Goal: Task Accomplishment & Management: Complete application form

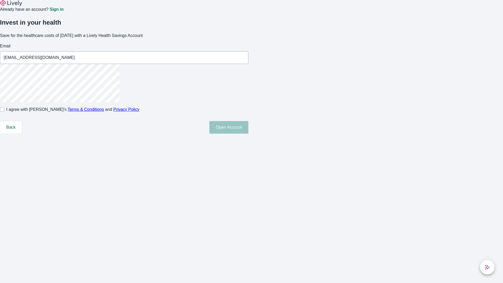
click at [4, 112] on input "I agree with Lively’s Terms & Conditions and Privacy Policy" at bounding box center [2, 109] width 4 height 4
checkbox input "true"
click at [248, 134] on button "Open Account" at bounding box center [228, 127] width 39 height 13
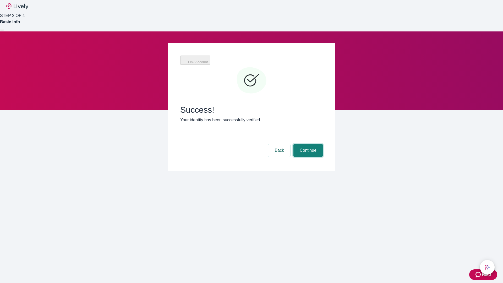
click at [307, 144] on button "Continue" at bounding box center [308, 150] width 29 height 13
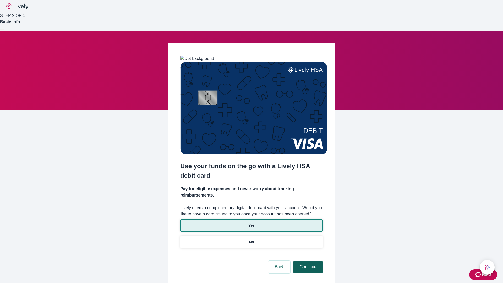
click at [251, 223] on p "Yes" at bounding box center [251, 226] width 6 height 6
click at [307, 261] on button "Continue" at bounding box center [308, 267] width 29 height 13
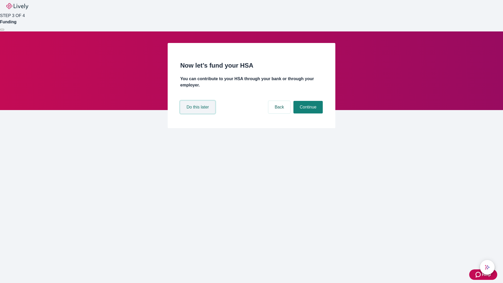
click at [198, 113] on button "Do this later" at bounding box center [197, 107] width 35 height 13
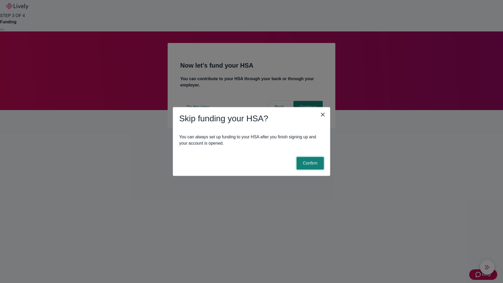
click at [310, 163] on button "Confirm" at bounding box center [310, 163] width 27 height 13
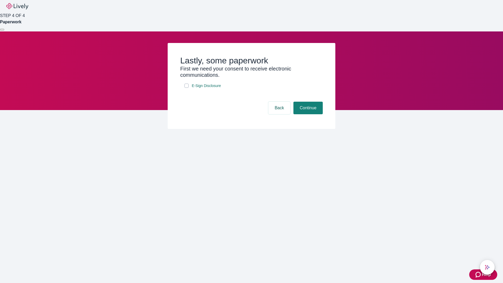
click at [187, 88] on input "E-Sign Disclosure" at bounding box center [187, 86] width 4 height 4
checkbox input "true"
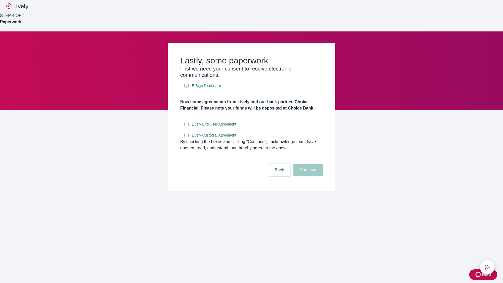
click at [187, 126] on input "Lively End User Agreement" at bounding box center [187, 124] width 4 height 4
checkbox input "true"
click at [187, 137] on input "Lively Custodial Agreement" at bounding box center [187, 135] width 4 height 4
checkbox input "true"
click at [307, 176] on button "Continue" at bounding box center [308, 170] width 29 height 13
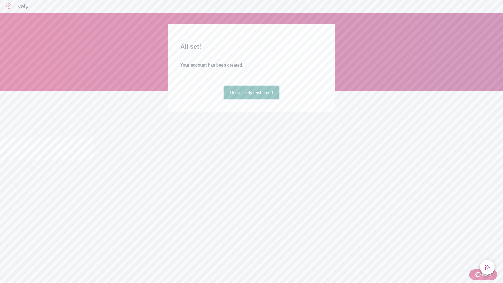
click at [251, 99] on link "Go to Lively dashboard" at bounding box center [252, 93] width 56 height 13
